Goal: Task Accomplishment & Management: Manage account settings

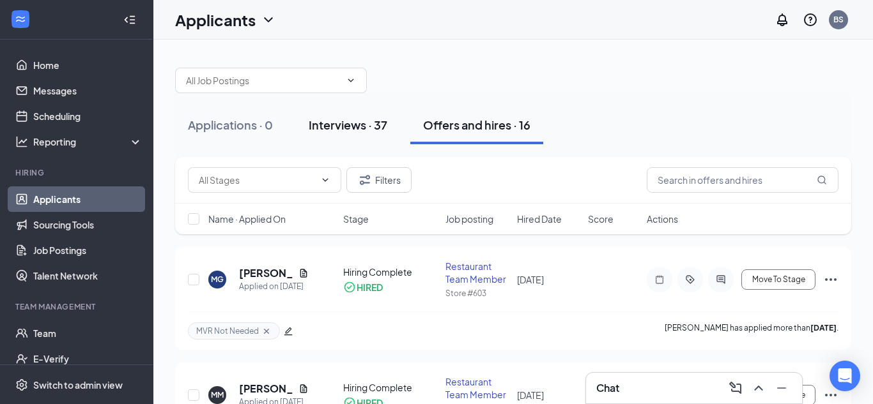
click at [344, 128] on div "Interviews · 37" at bounding box center [348, 125] width 79 height 16
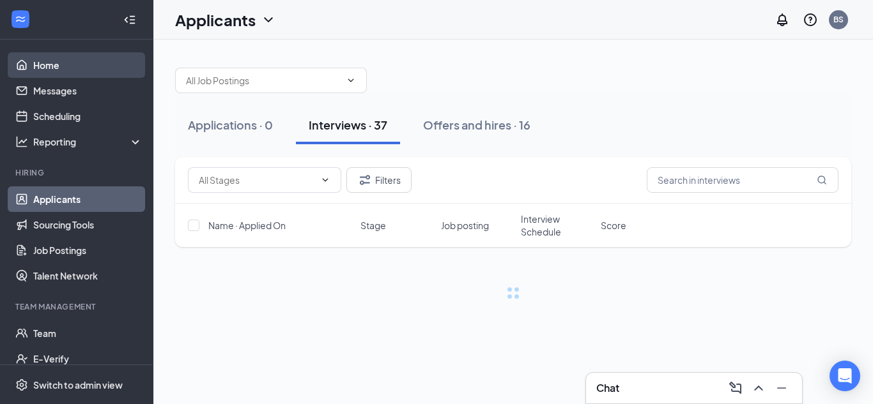
click at [49, 65] on link "Home" at bounding box center [87, 65] width 109 height 26
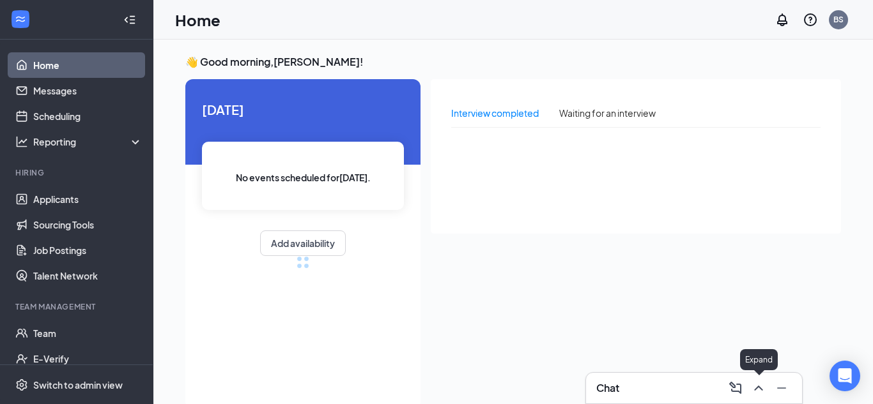
click at [755, 391] on icon "ChevronUp" at bounding box center [758, 388] width 15 height 15
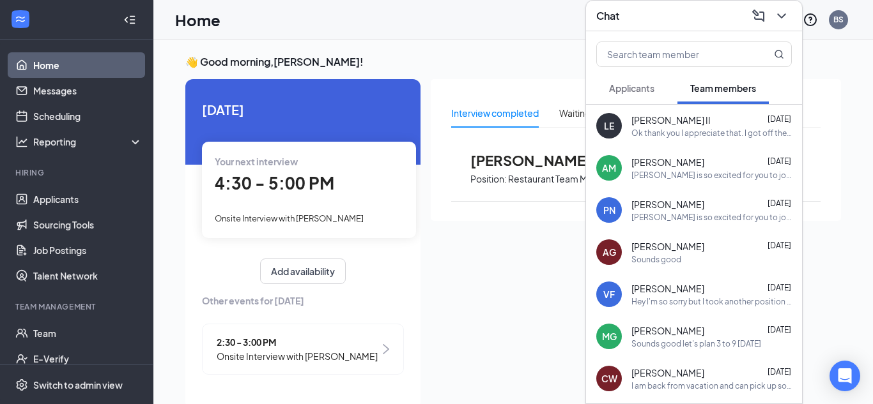
click at [652, 91] on span "Applicants" at bounding box center [631, 87] width 45 height 11
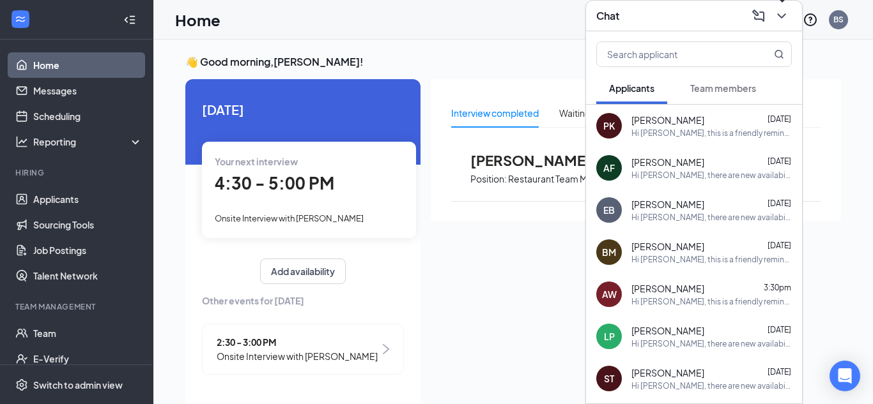
click at [783, 15] on icon "ChevronDown" at bounding box center [781, 15] width 8 height 5
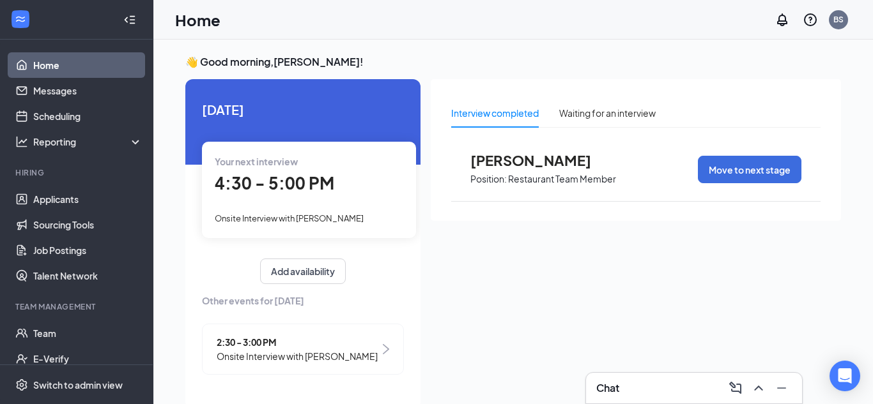
click at [301, 192] on span "4:30 - 5:00 PM" at bounding box center [274, 182] width 119 height 21
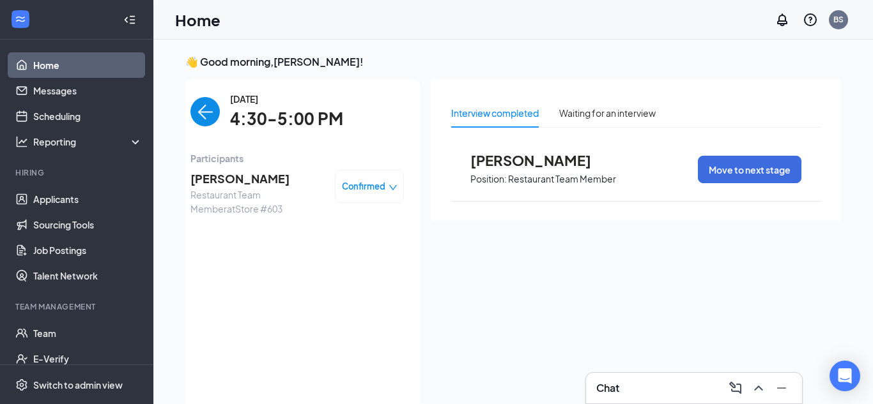
scroll to position [5, 0]
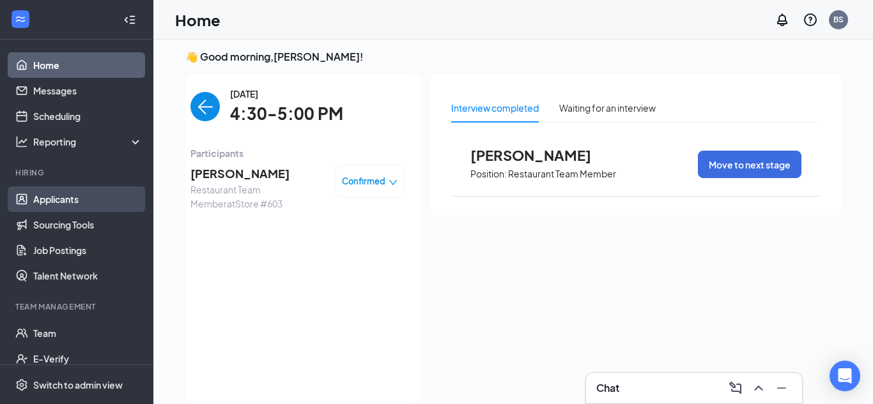
click at [82, 199] on link "Applicants" at bounding box center [87, 200] width 109 height 26
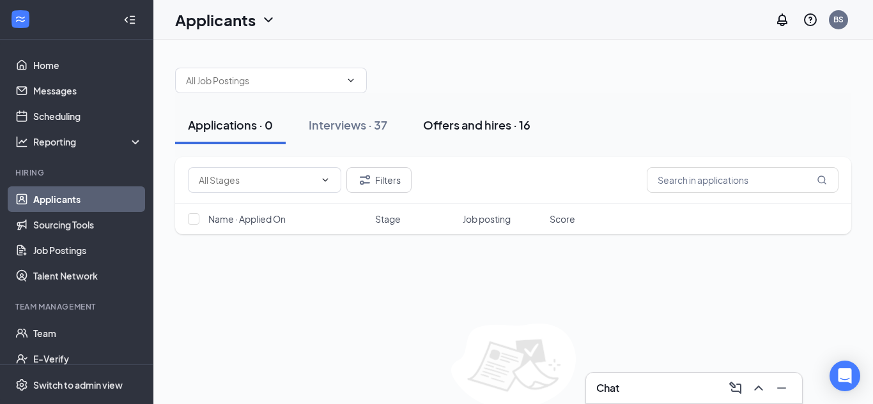
click at [434, 125] on div "Offers and hires · 16" at bounding box center [476, 125] width 107 height 16
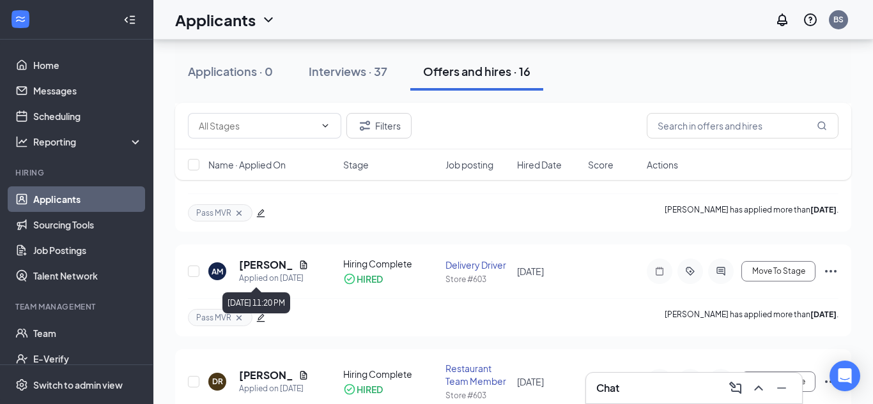
scroll to position [847, 0]
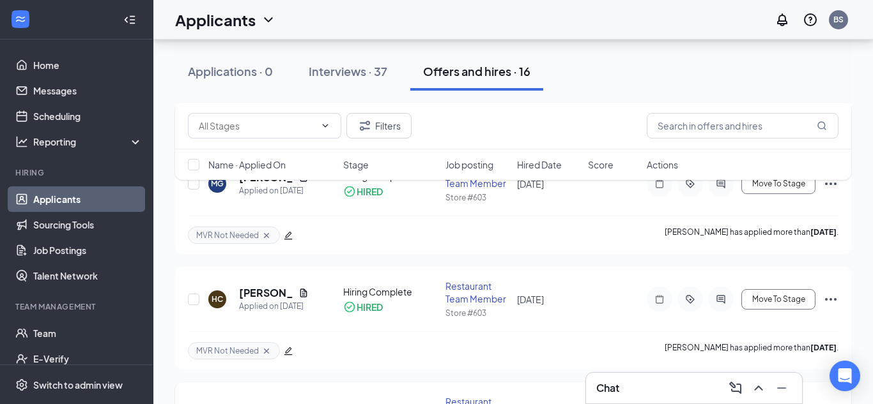
scroll to position [980, 0]
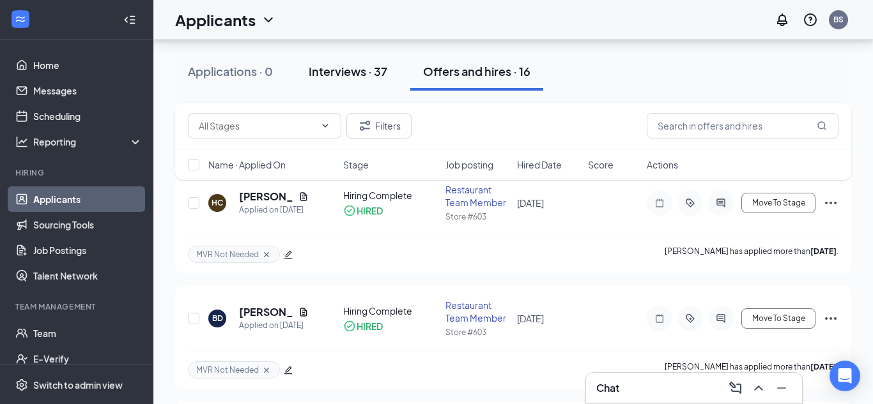
click at [370, 82] on button "Interviews · 37" at bounding box center [348, 71] width 104 height 38
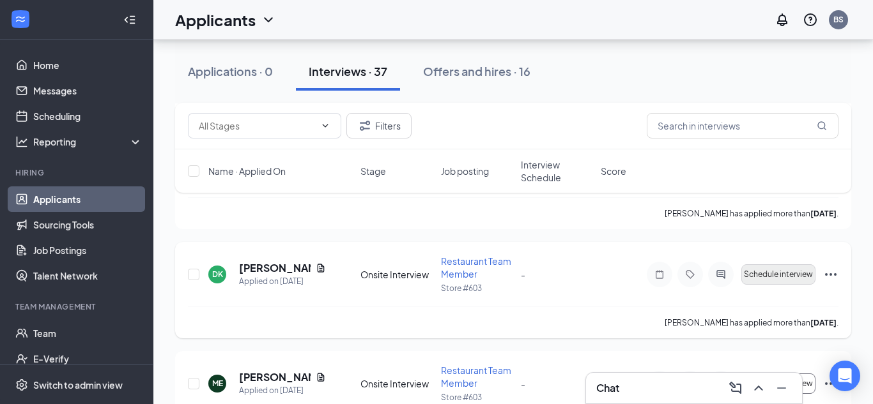
scroll to position [337, 0]
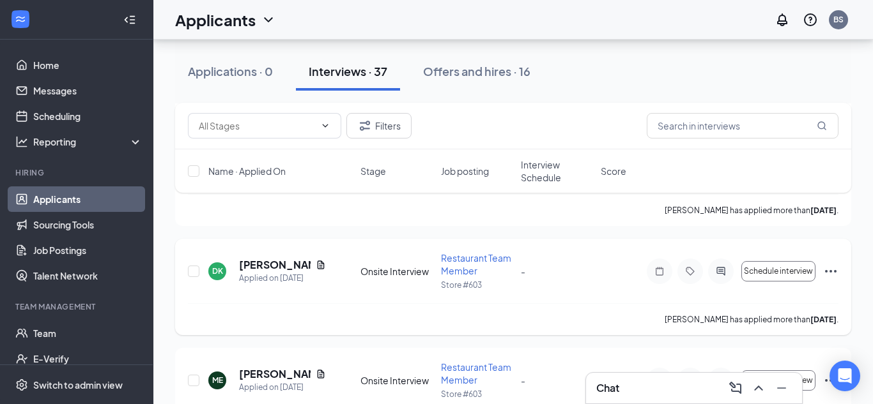
click at [835, 271] on icon "Ellipses" at bounding box center [830, 271] width 11 height 3
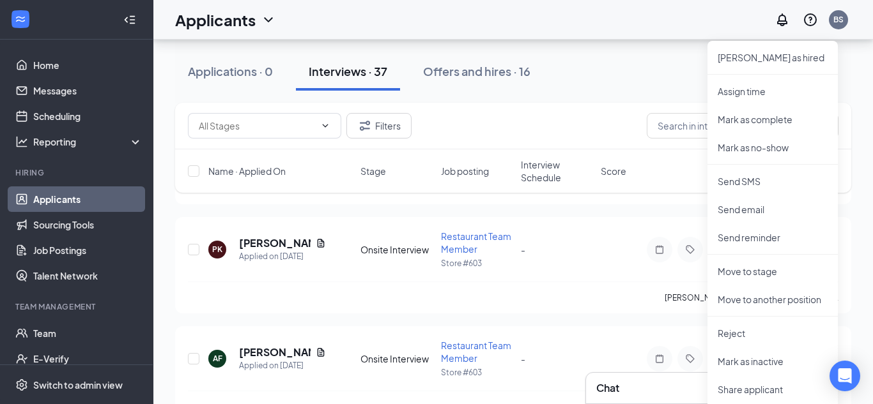
scroll to position [723, 0]
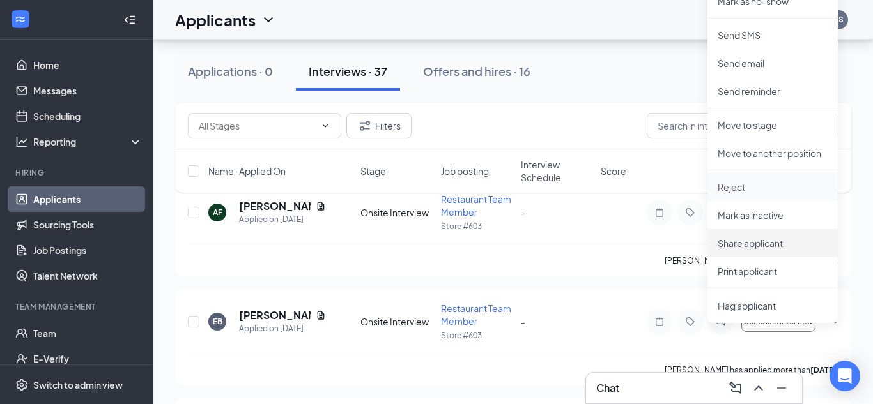
click at [747, 194] on li "Reject" at bounding box center [772, 187] width 130 height 28
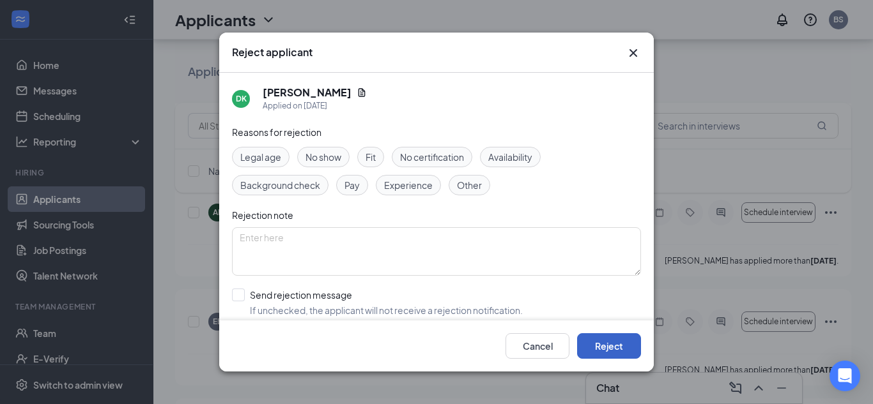
click at [601, 341] on button "Reject" at bounding box center [609, 346] width 64 height 26
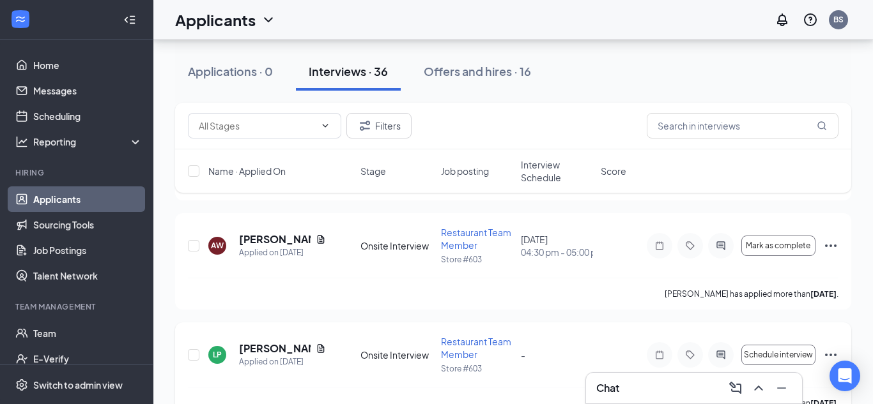
scroll to position [936, 0]
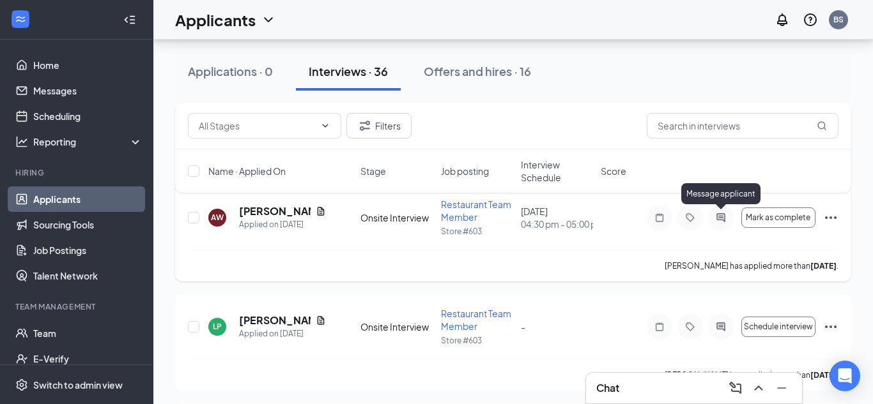
click at [721, 218] on icon "ActiveChat" at bounding box center [720, 218] width 15 height 10
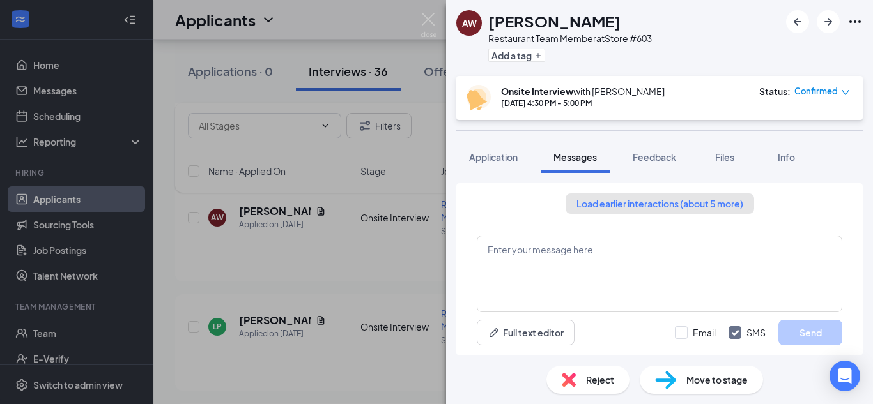
click at [622, 207] on button "Load earlier interactions (about 5 more)" at bounding box center [659, 204] width 188 height 20
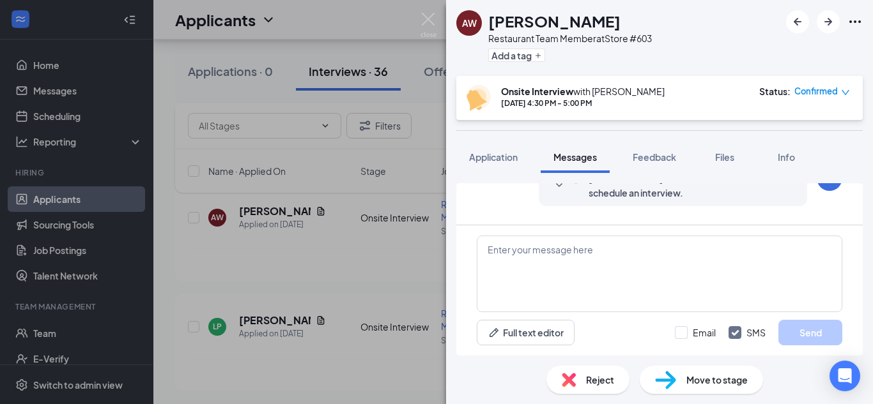
scroll to position [60, 0]
drag, startPoint x: 720, startPoint y: 236, endPoint x: 724, endPoint y: 260, distance: 23.9
click at [724, 260] on textarea at bounding box center [659, 274] width 365 height 77
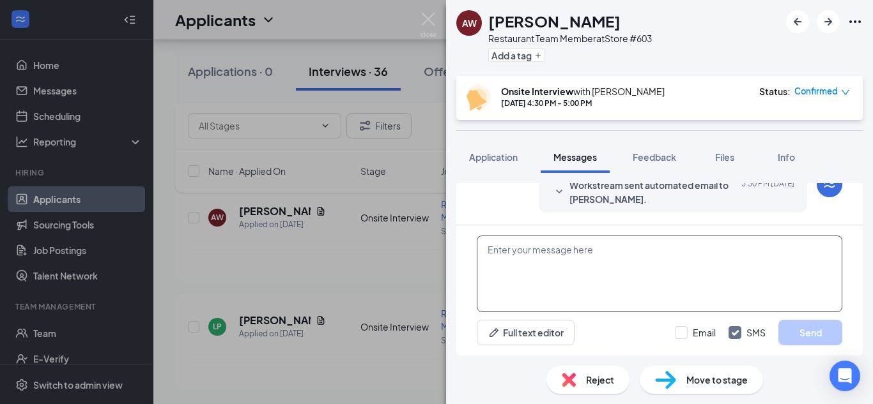
scroll to position [899, 0]
click at [433, 25] on img at bounding box center [428, 25] width 16 height 25
